Goal: Information Seeking & Learning: Learn about a topic

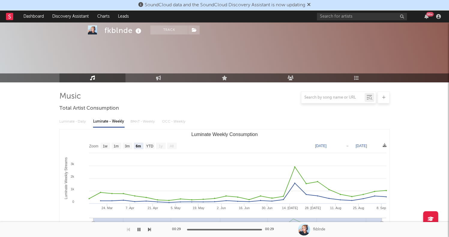
select select "6m"
select select "1w"
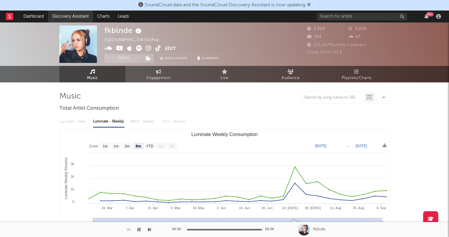
click at [65, 19] on link "Discovery Assistant" at bounding box center [70, 16] width 45 height 12
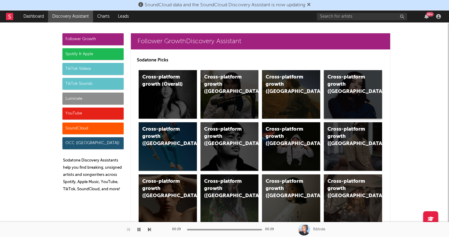
click at [365, 112] on div "Cross-platform growth ([GEOGRAPHIC_DATA])" at bounding box center [353, 94] width 58 height 49
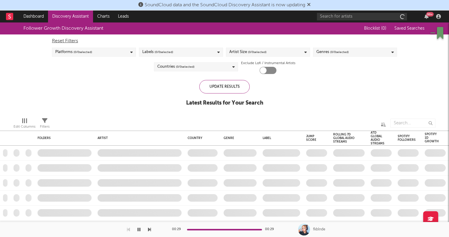
checkbox input "true"
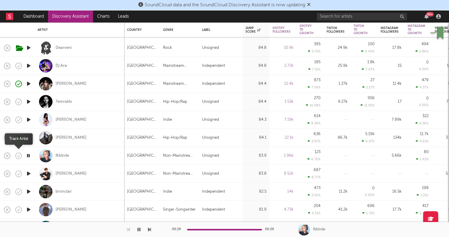
click at [21, 154] on icon "button" at bounding box center [19, 156] width 6 height 6
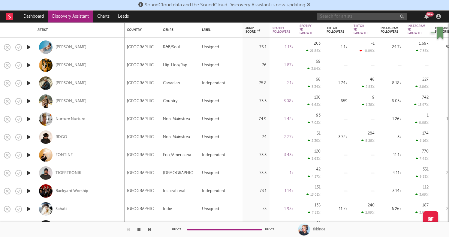
click at [342, 18] on input "text" at bounding box center [362, 16] width 90 height 7
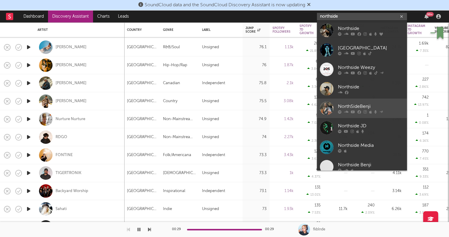
type input "northside"
click at [352, 111] on icon at bounding box center [353, 112] width 4 height 4
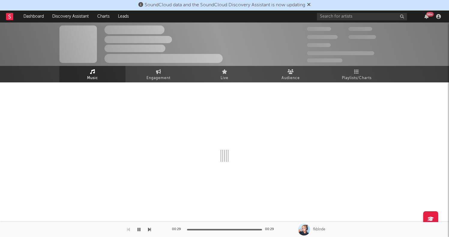
select select "6m"
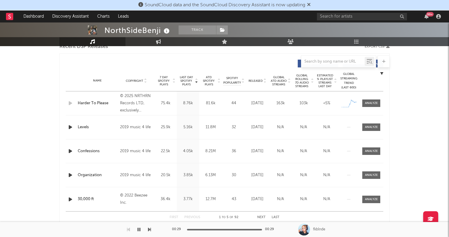
scroll to position [216, 0]
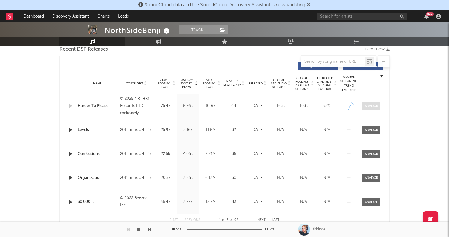
click at [369, 105] on div at bounding box center [371, 106] width 13 height 4
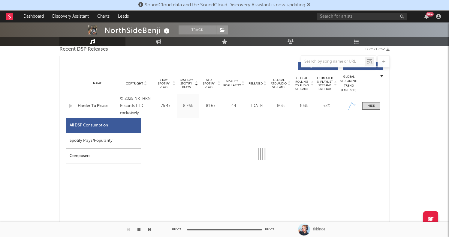
scroll to position [236, 0]
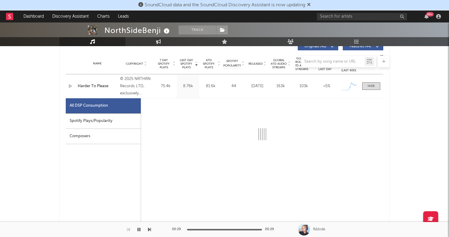
select select "1w"
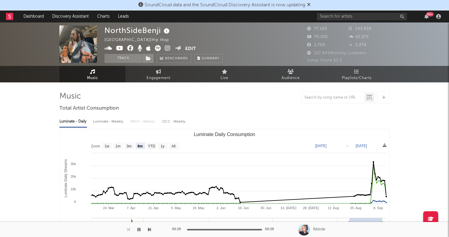
scroll to position [0, 0]
click at [82, 15] on link "Discovery Assistant" at bounding box center [70, 16] width 45 height 12
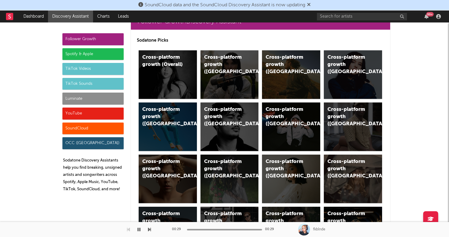
scroll to position [16, 0]
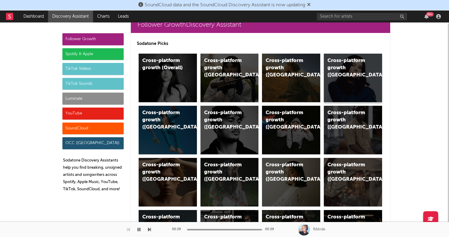
click at [362, 74] on div "Cross-platform growth ([GEOGRAPHIC_DATA])" at bounding box center [347, 68] width 41 height 22
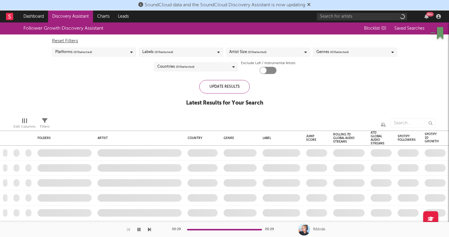
checkbox input "true"
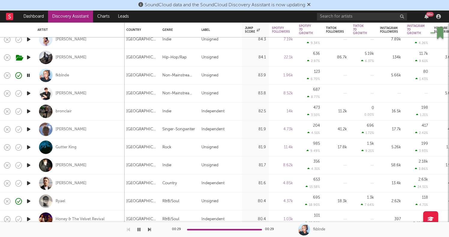
click at [330, 21] on div "99 +" at bounding box center [380, 16] width 126 height 12
click at [330, 18] on input "text" at bounding box center [362, 16] width 90 height 7
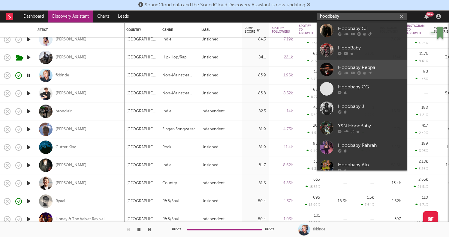
type input "hoodbaby"
click at [332, 65] on div at bounding box center [326, 69] width 13 height 13
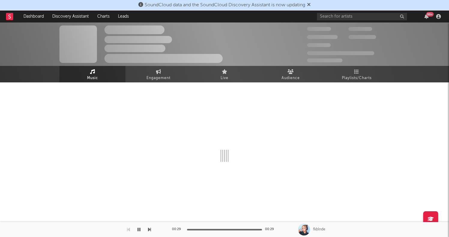
select select "1w"
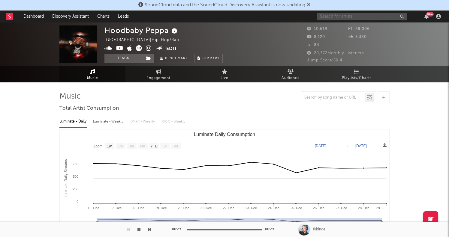
click at [335, 16] on input "text" at bounding box center [362, 16] width 90 height 7
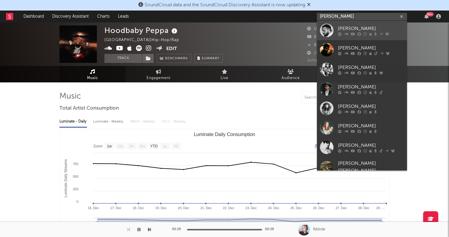
type input "[PERSON_NAME]"
click at [344, 26] on div "[PERSON_NAME]" at bounding box center [371, 28] width 66 height 7
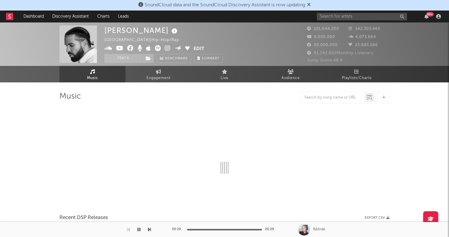
select select "6m"
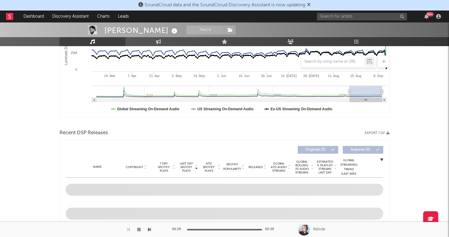
scroll to position [170, 0]
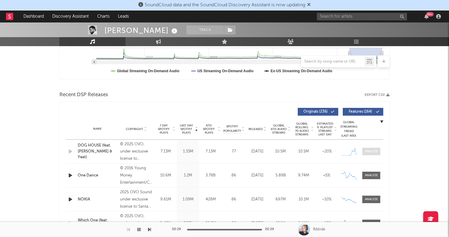
click at [366, 151] on div at bounding box center [371, 151] width 13 height 4
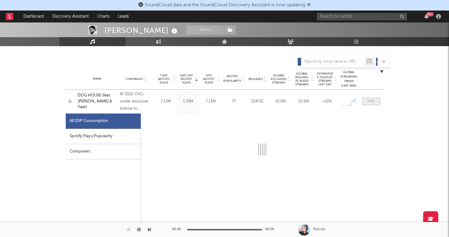
scroll to position [247, 0]
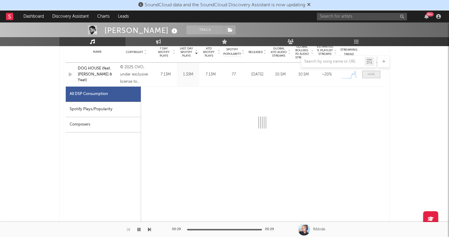
select select "1w"
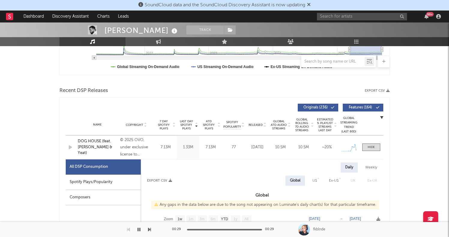
scroll to position [175, 0]
click at [339, 17] on input "text" at bounding box center [362, 16] width 90 height 7
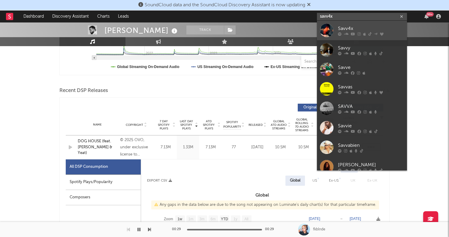
type input "savv4x"
click at [347, 30] on div "Savv4x" at bounding box center [371, 28] width 66 height 7
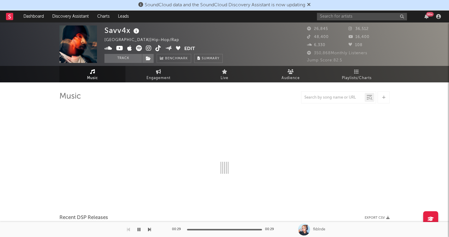
select select "6m"
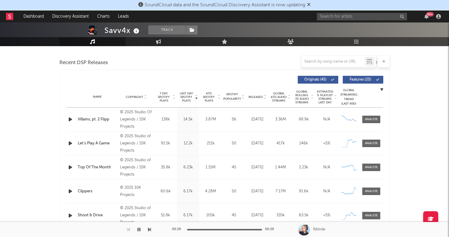
scroll to position [202, 0]
click at [372, 142] on div at bounding box center [371, 144] width 13 height 4
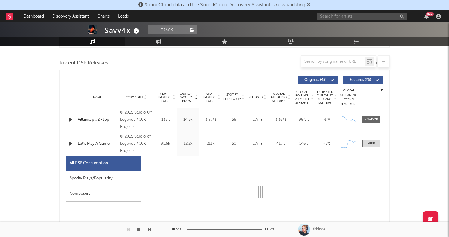
select select "1w"
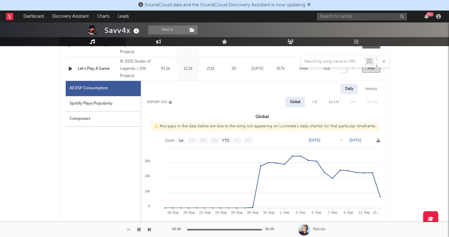
scroll to position [282, 0]
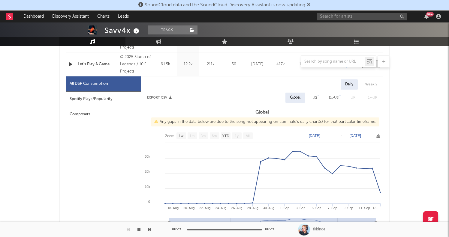
click at [71, 63] on div at bounding box center [224, 61] width 330 height 12
click at [67, 64] on div at bounding box center [224, 61] width 330 height 12
click at [70, 65] on div at bounding box center [224, 61] width 330 height 12
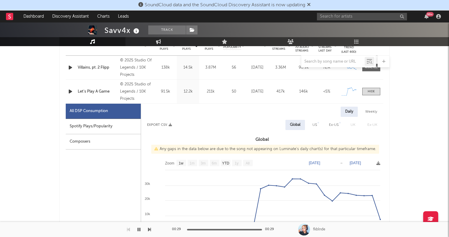
scroll to position [252, 0]
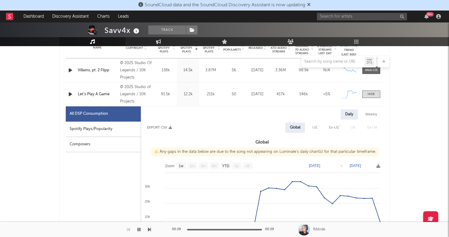
click at [70, 94] on icon "button" at bounding box center [70, 94] width 6 height 7
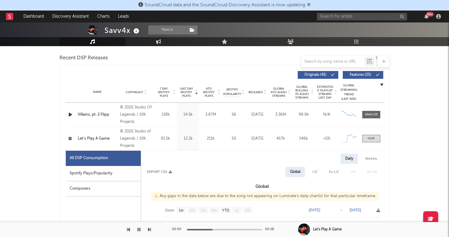
scroll to position [202, 0]
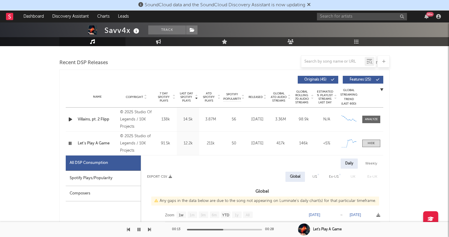
click at [70, 144] on icon "button" at bounding box center [70, 143] width 6 height 7
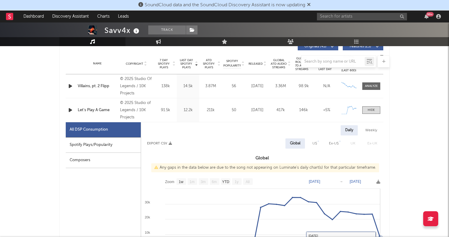
scroll to position [230, 0]
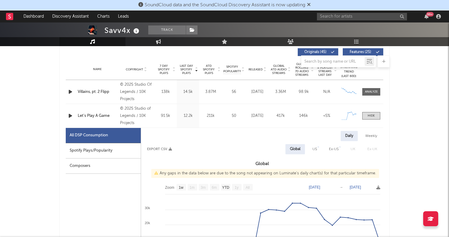
click at [71, 118] on icon "button" at bounding box center [70, 115] width 6 height 7
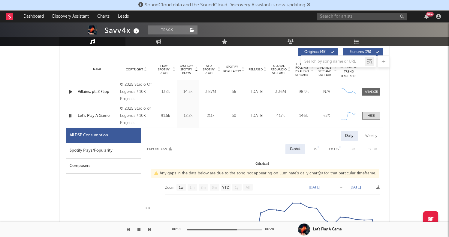
click at [71, 93] on icon "button" at bounding box center [70, 91] width 6 height 7
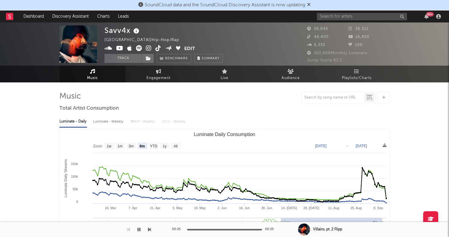
scroll to position [0, 0]
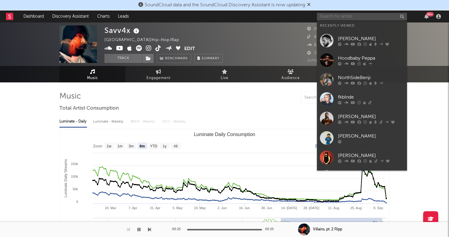
click at [333, 16] on input "text" at bounding box center [362, 16] width 90 height 7
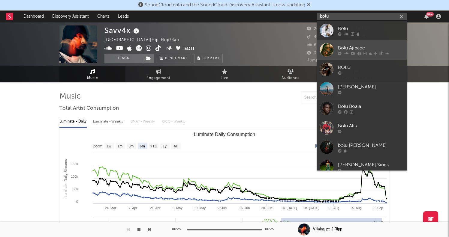
type input "bolu"
click at [361, 54] on div at bounding box center [371, 54] width 66 height 4
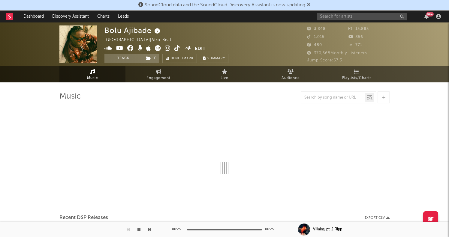
select select "6m"
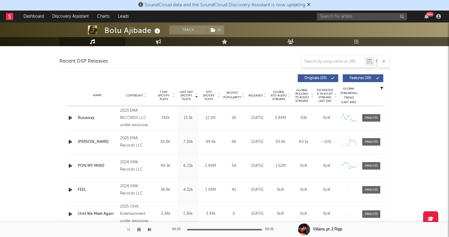
scroll to position [210, 0]
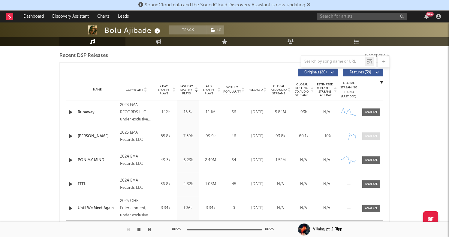
click at [372, 135] on div at bounding box center [371, 136] width 13 height 4
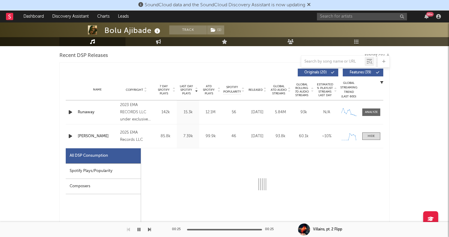
select select "1w"
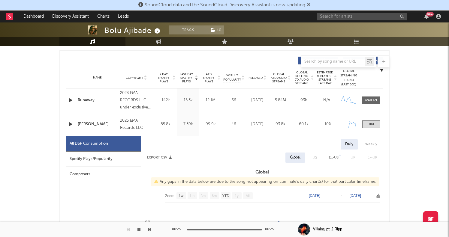
scroll to position [221, 0]
click at [71, 124] on icon "button" at bounding box center [70, 124] width 6 height 7
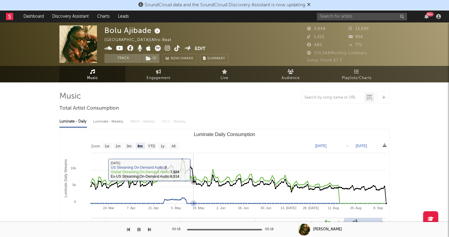
scroll to position [0, 0]
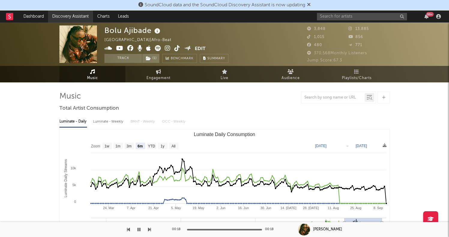
click at [75, 19] on link "Discovery Assistant" at bounding box center [70, 16] width 45 height 12
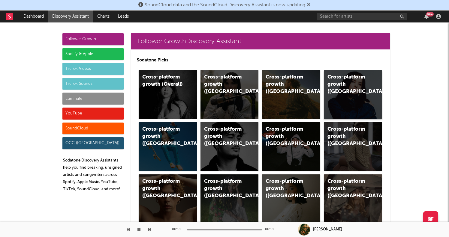
click at [346, 91] on div "Cross-platform growth ([GEOGRAPHIC_DATA])" at bounding box center [347, 85] width 41 height 22
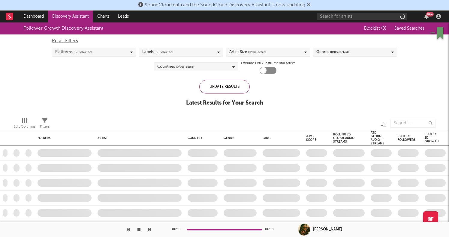
checkbox input "true"
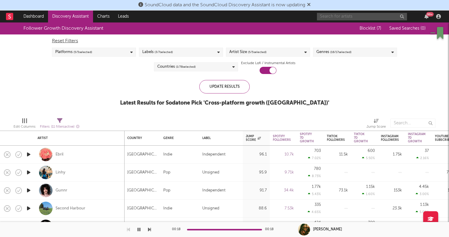
click at [327, 17] on input "text" at bounding box center [362, 16] width 90 height 7
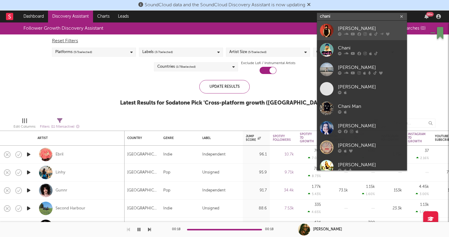
type input "chani"
click at [338, 30] on div "[PERSON_NAME]" at bounding box center [371, 28] width 66 height 7
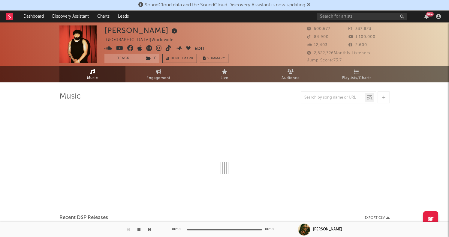
select select "6m"
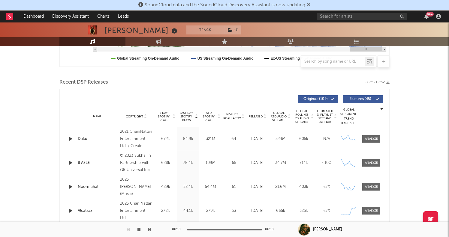
scroll to position [219, 0]
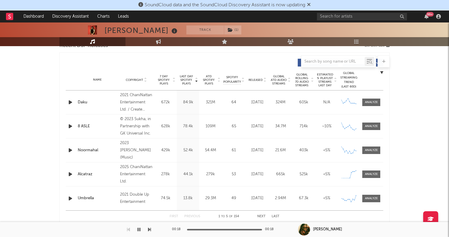
click at [366, 169] on div "Name Alcatraz Copyright 2025 ChaniNattan Entertainment Ltd. Label [PERSON_NAME]…" at bounding box center [224, 175] width 317 height 24
click at [368, 178] on span at bounding box center [371, 174] width 18 height 7
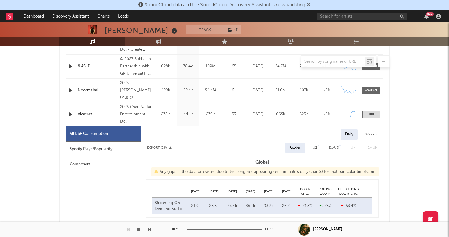
select select "1w"
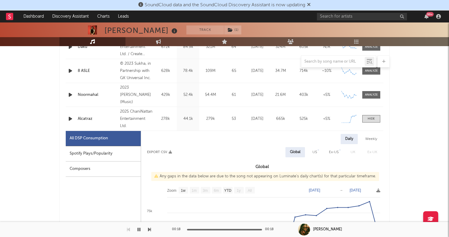
scroll to position [274, 0]
click at [69, 121] on icon "button" at bounding box center [70, 119] width 6 height 7
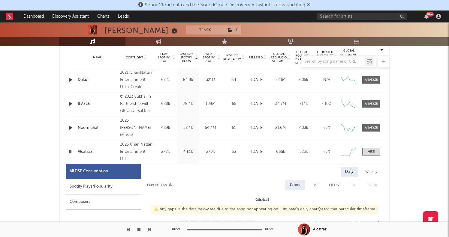
scroll to position [232, 0]
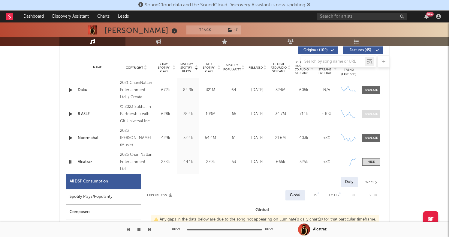
click at [373, 117] on span at bounding box center [371, 113] width 18 height 7
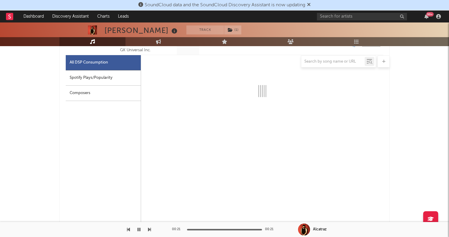
scroll to position [310, 0]
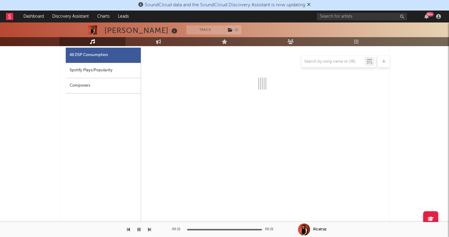
select select "6m"
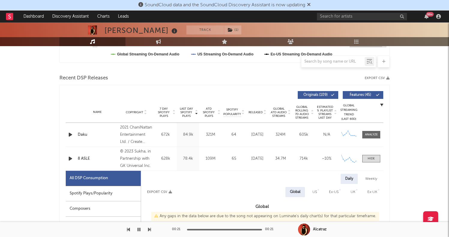
scroll to position [188, 0]
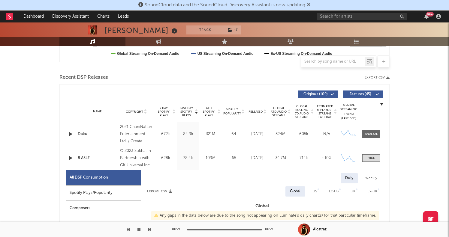
click at [366, 130] on div "Name Daku Copyright 2021 ChaniNattan Entertainment Ltd. / Create Music Group In…" at bounding box center [224, 134] width 317 height 24
click at [375, 136] on div at bounding box center [371, 134] width 13 height 4
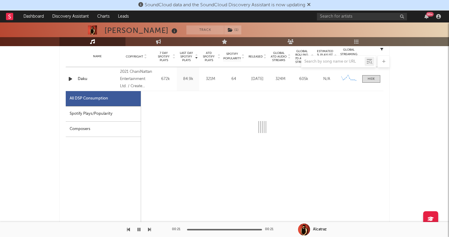
scroll to position [250, 0]
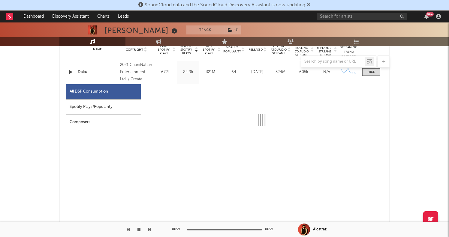
select select "6m"
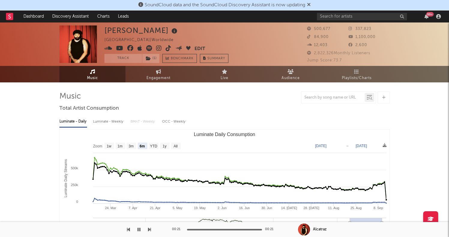
scroll to position [0, 0]
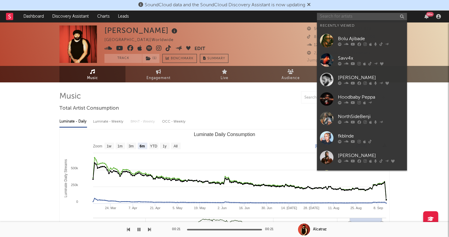
click at [343, 15] on input "text" at bounding box center [362, 16] width 90 height 7
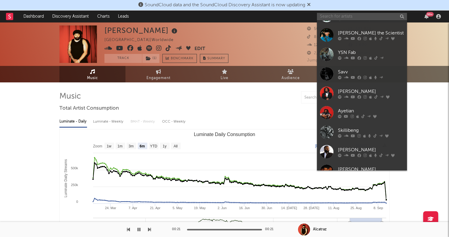
scroll to position [201, 0]
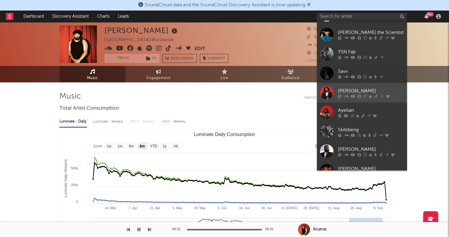
click at [364, 96] on icon at bounding box center [364, 96] width 3 height 4
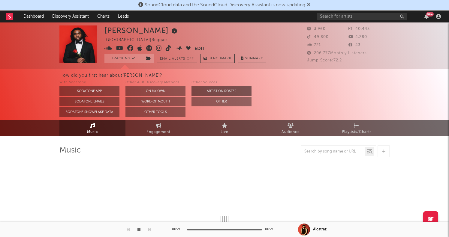
select select "1w"
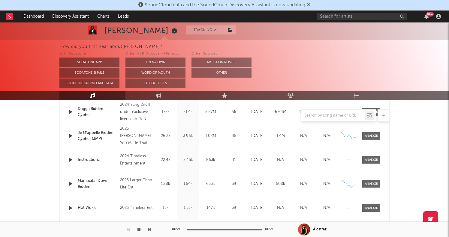
scroll to position [238, 0]
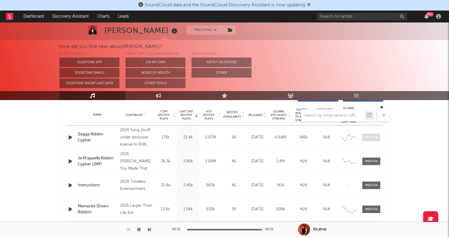
click at [369, 139] on div at bounding box center [371, 137] width 13 height 4
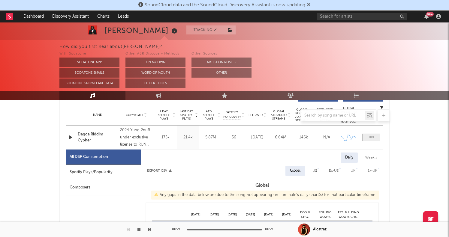
select select "6m"
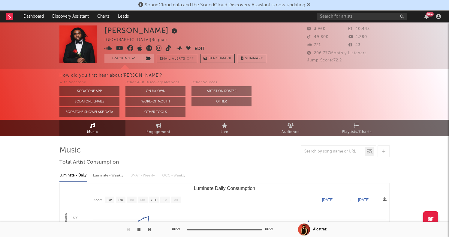
scroll to position [0, 0]
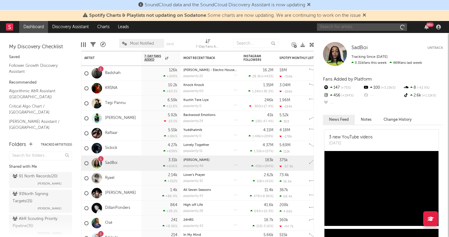
click at [348, 27] on input "text" at bounding box center [362, 26] width 90 height 7
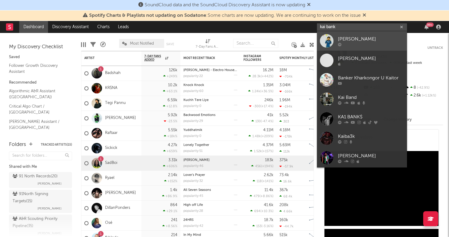
type input "kai bank"
click at [348, 40] on div "[PERSON_NAME]" at bounding box center [371, 38] width 66 height 7
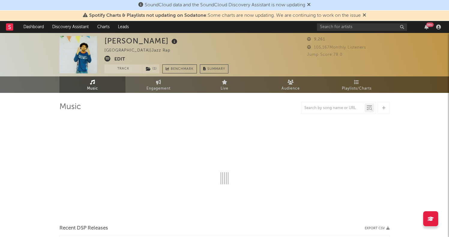
select select "6m"
